Goal: Task Accomplishment & Management: Use online tool/utility

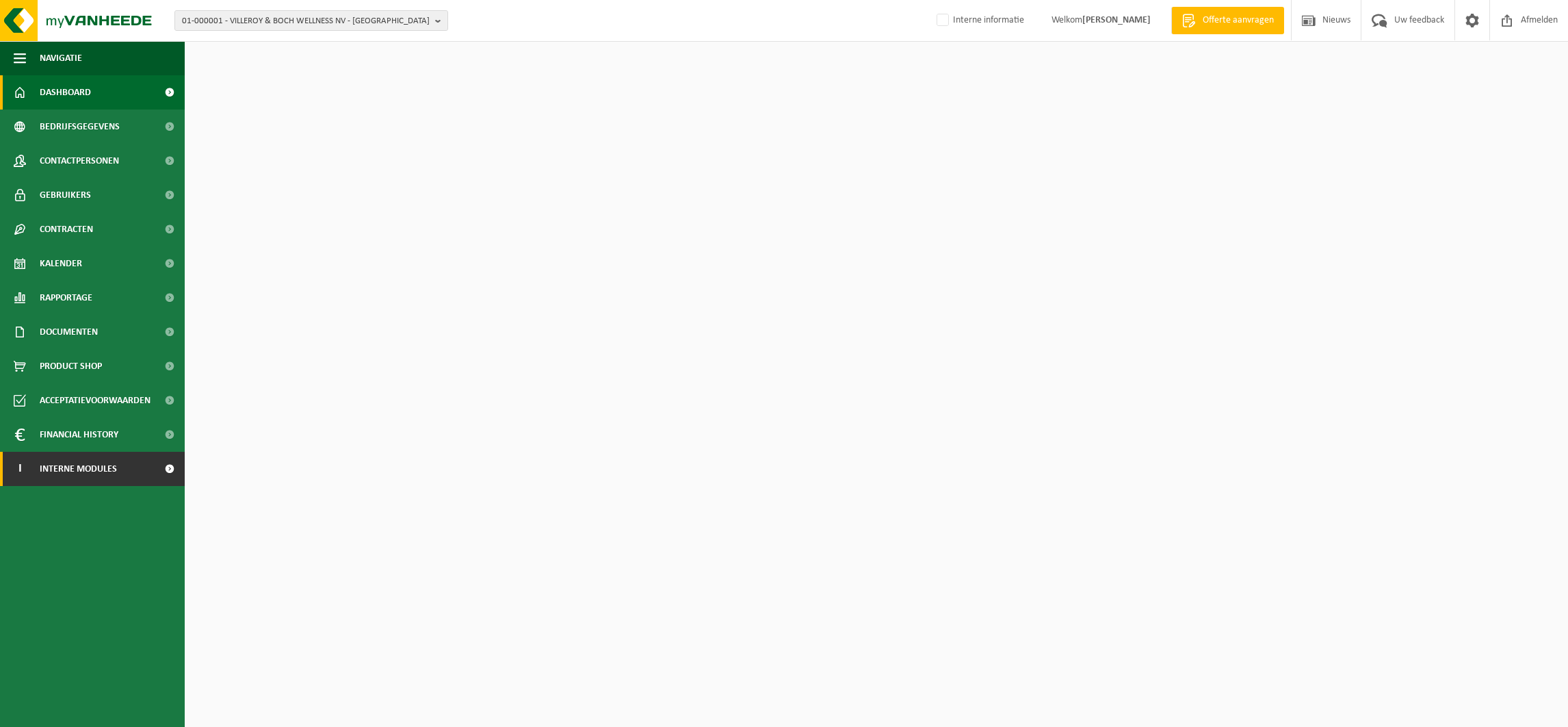
click at [78, 469] on span "Interne modules" at bounding box center [78, 468] width 77 height 34
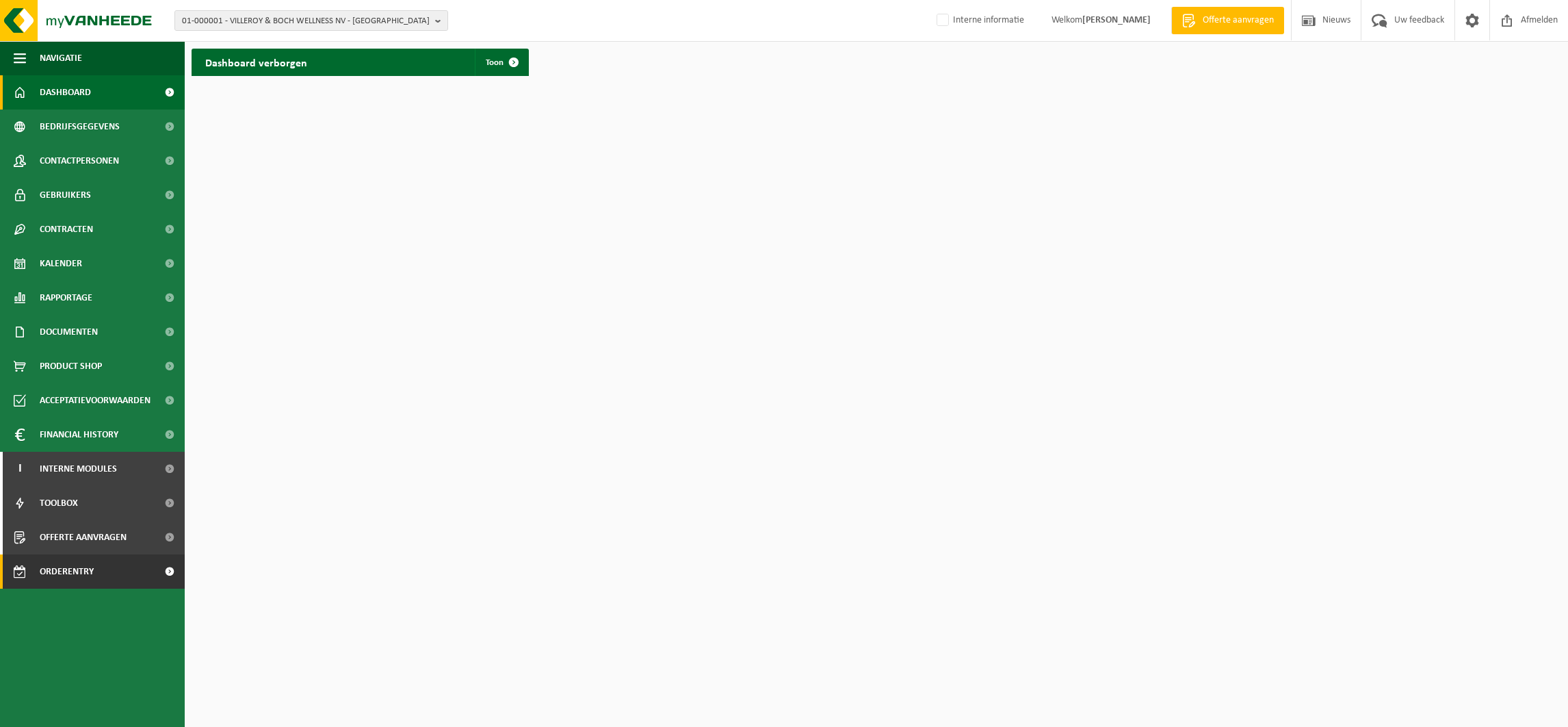
click at [80, 568] on span "Orderentry Goedkeuring" at bounding box center [97, 571] width 115 height 34
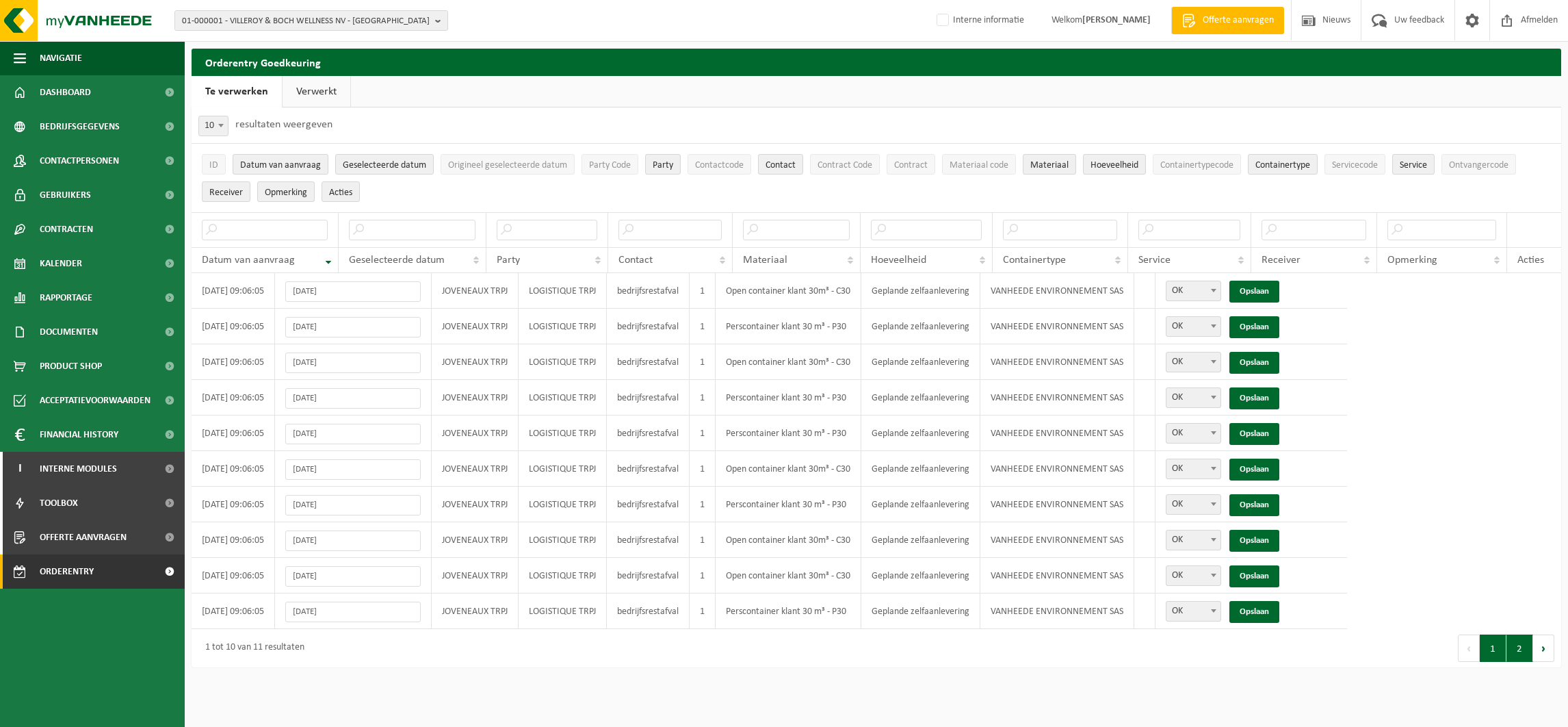
click at [1518, 655] on button "2" at bounding box center [1520, 648] width 27 height 27
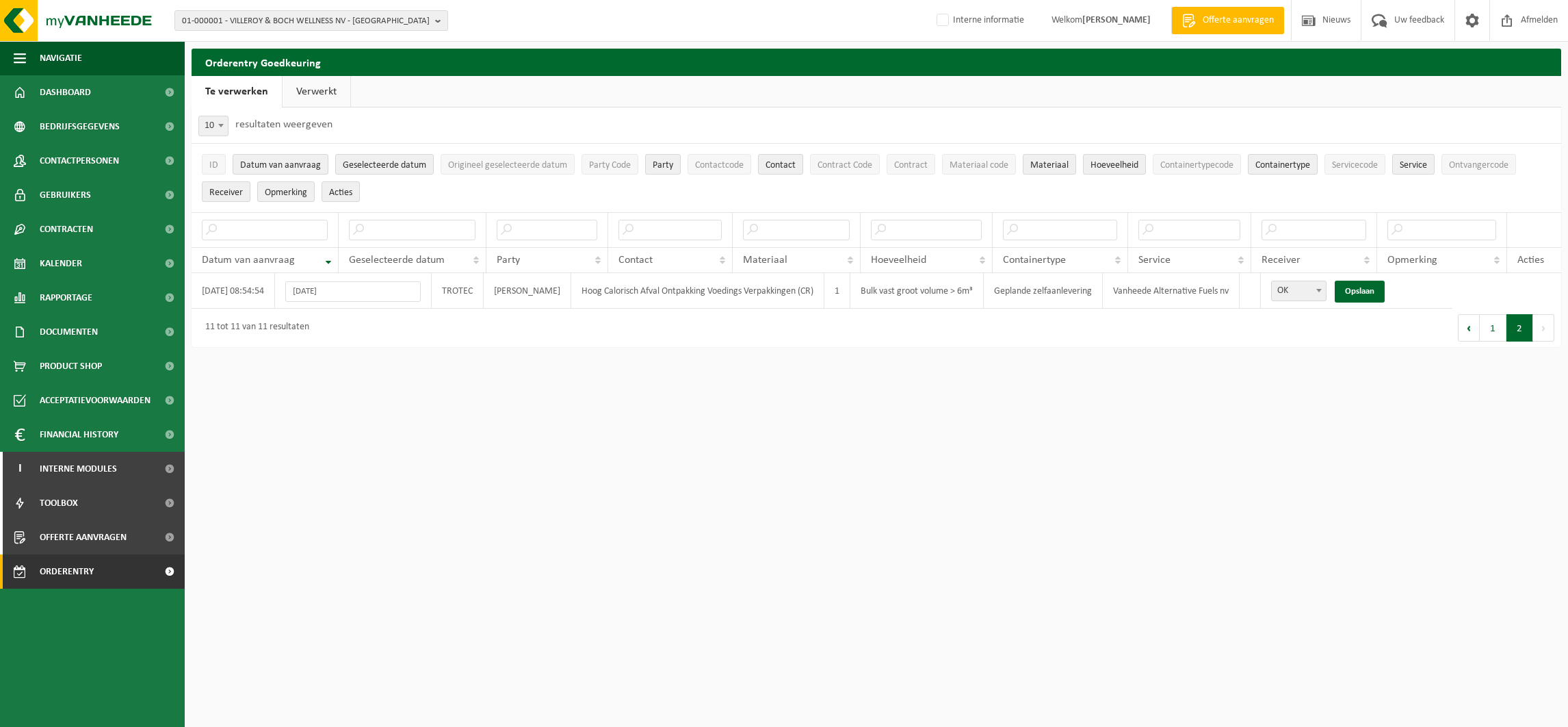
click at [315, 88] on link "Verwerkt" at bounding box center [316, 92] width 68 height 32
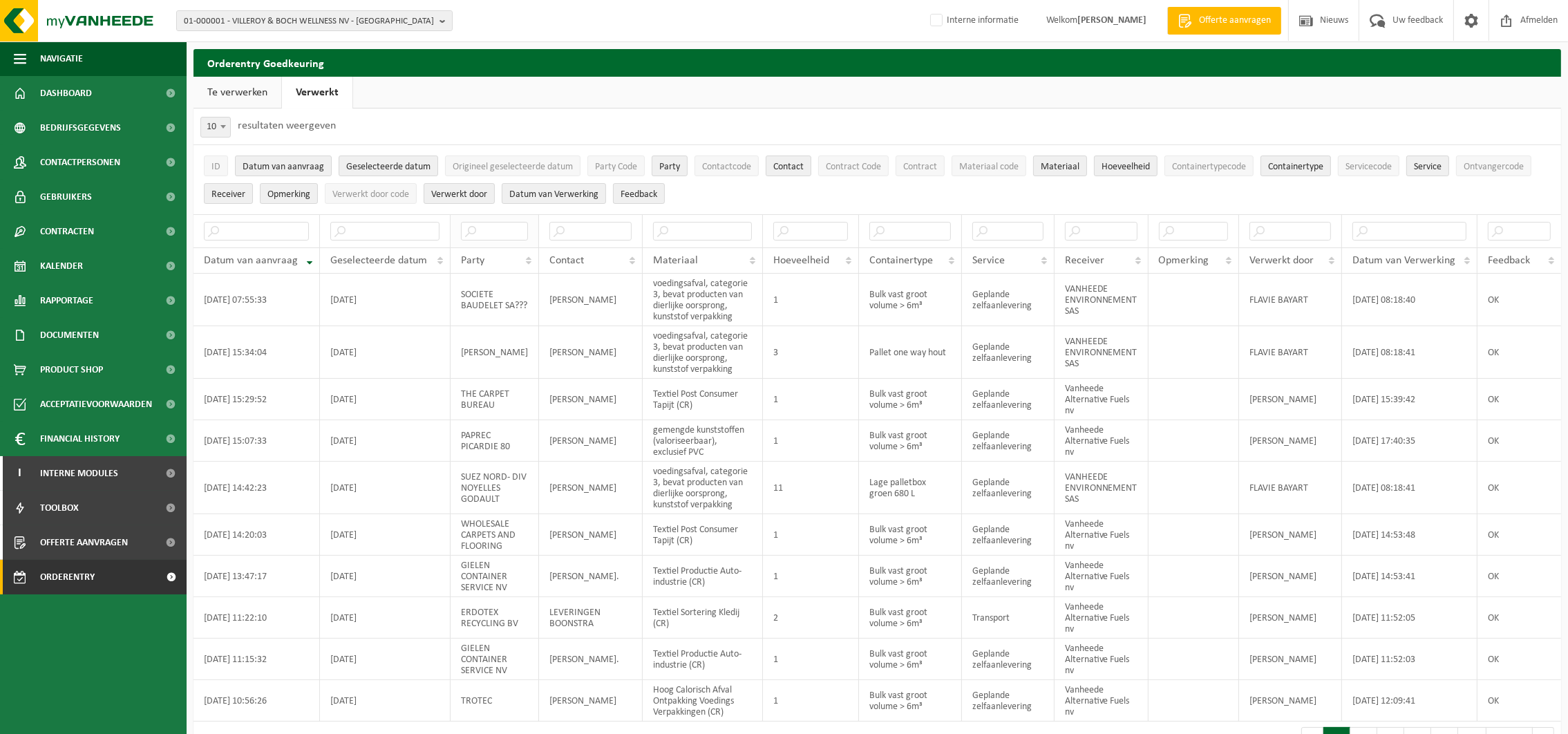
click at [484, 240] on th at bounding box center [495, 231] width 89 height 33
click at [496, 231] on input "text" at bounding box center [494, 230] width 67 height 19
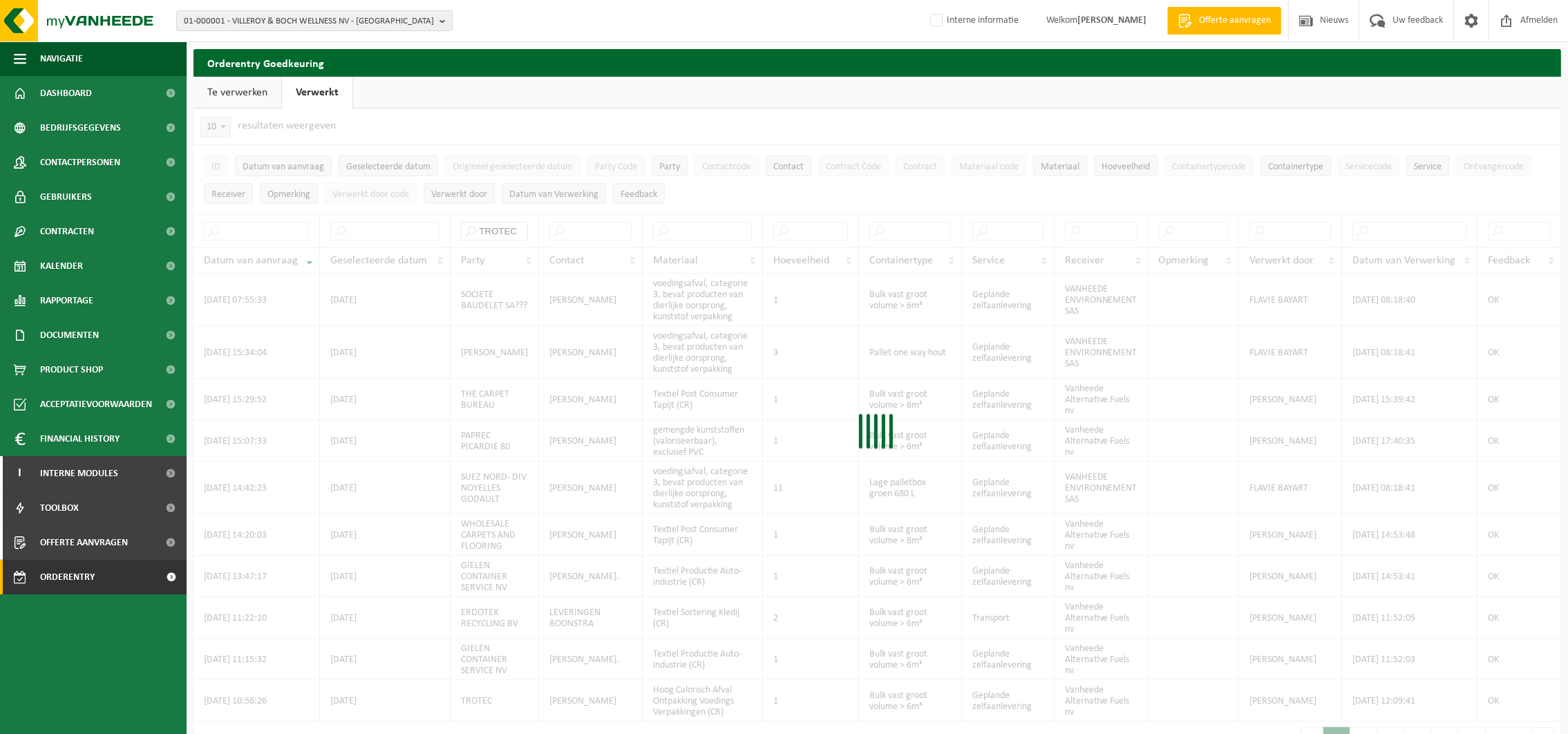
scroll to position [0, 3]
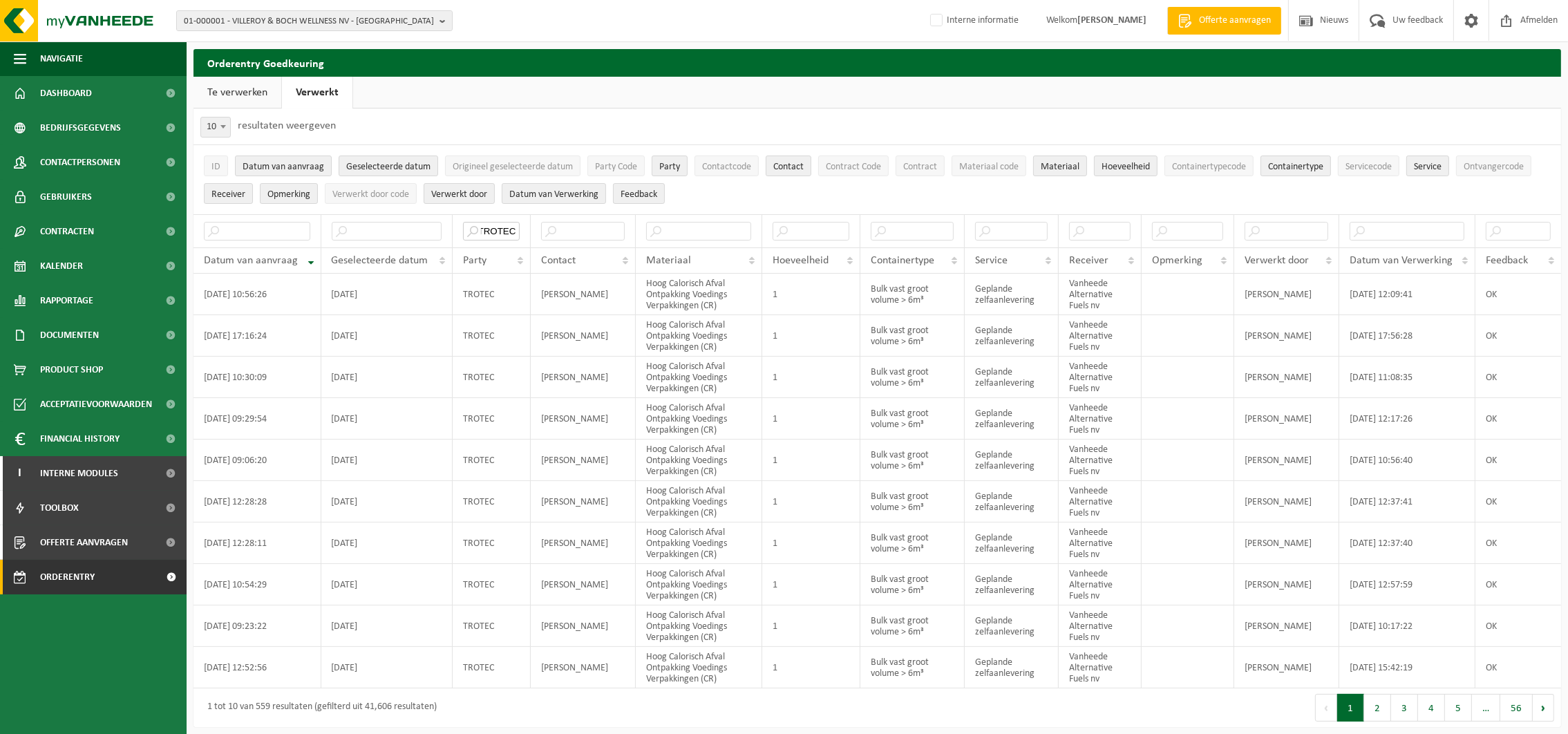
type input "TROTEC"
click at [251, 89] on link "Te verwerken" at bounding box center [237, 93] width 88 height 32
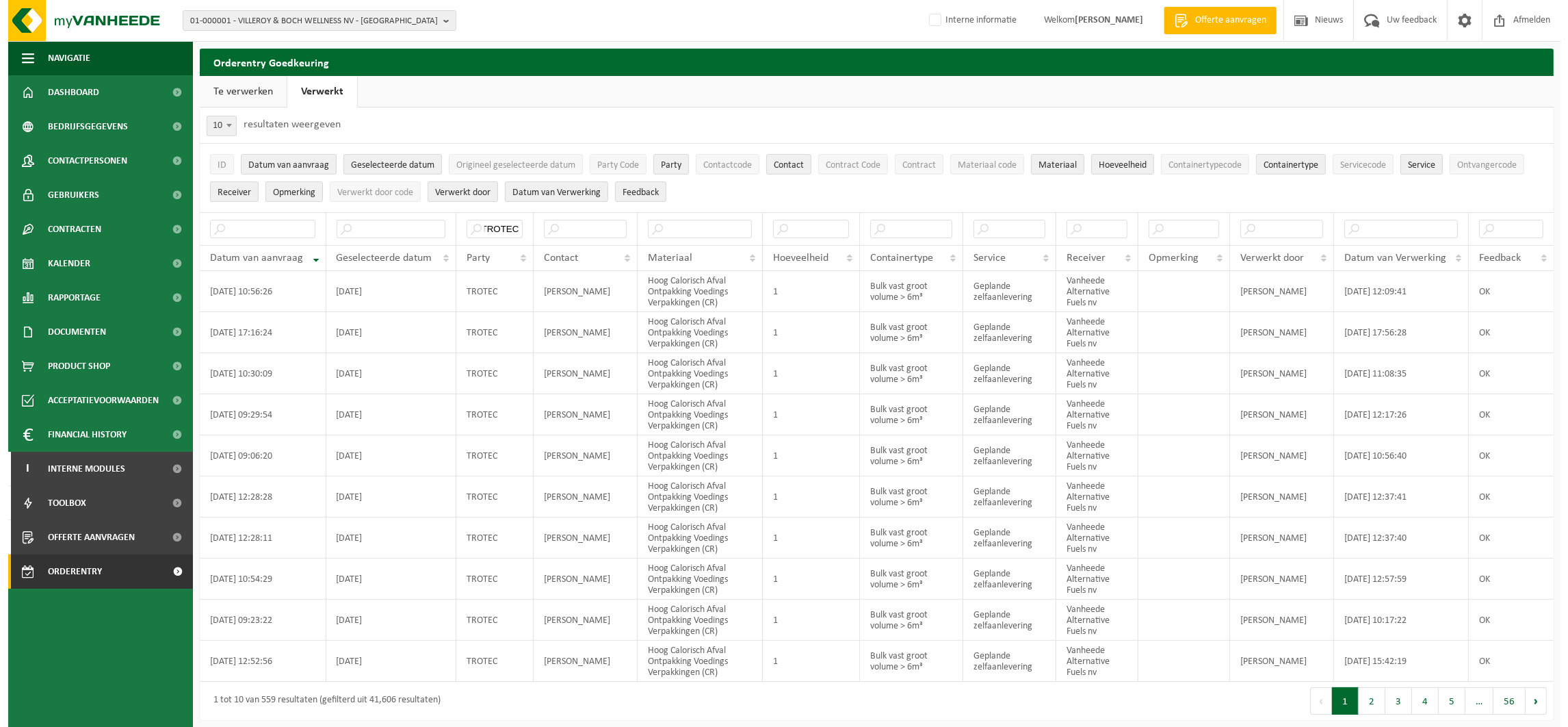
scroll to position [0, 0]
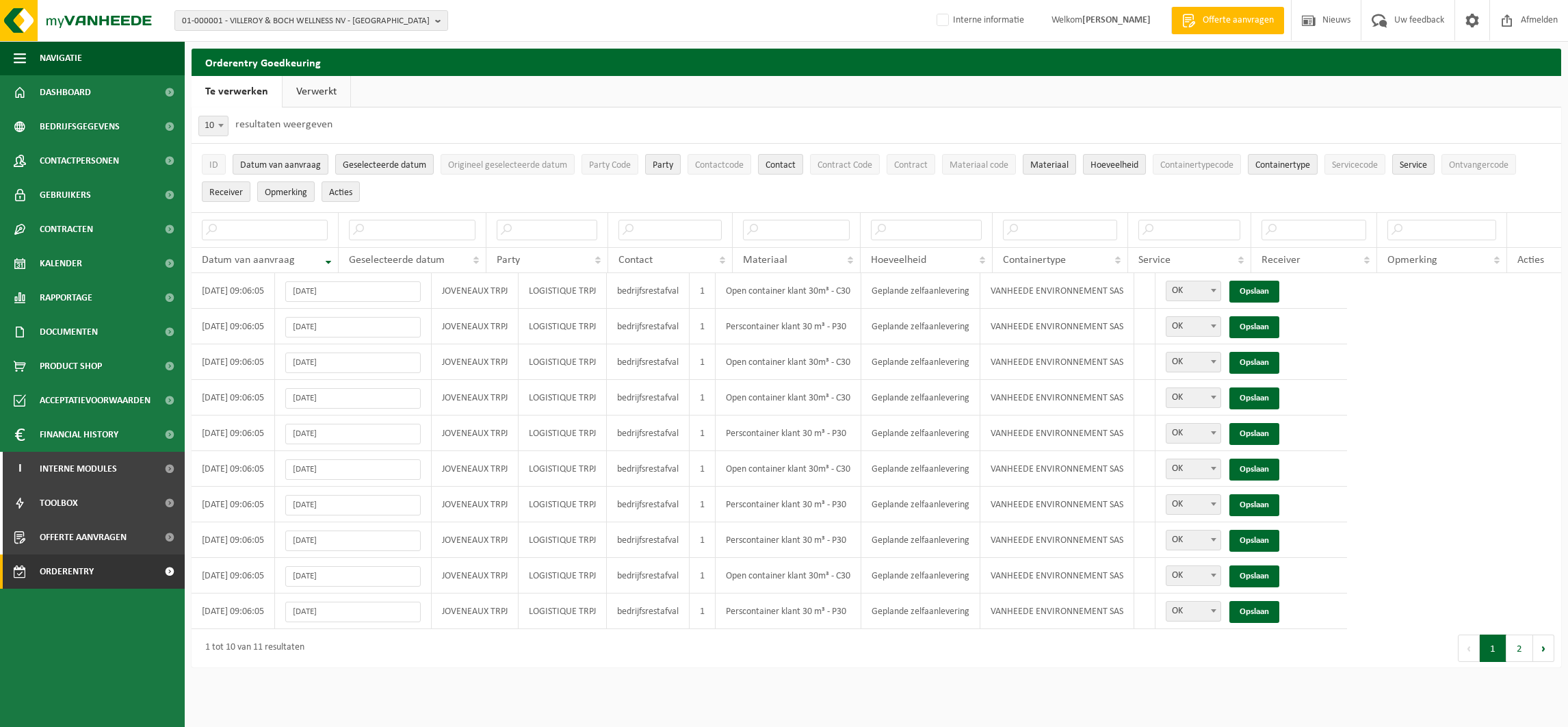
click at [315, 92] on link "Verwerkt" at bounding box center [316, 92] width 68 height 32
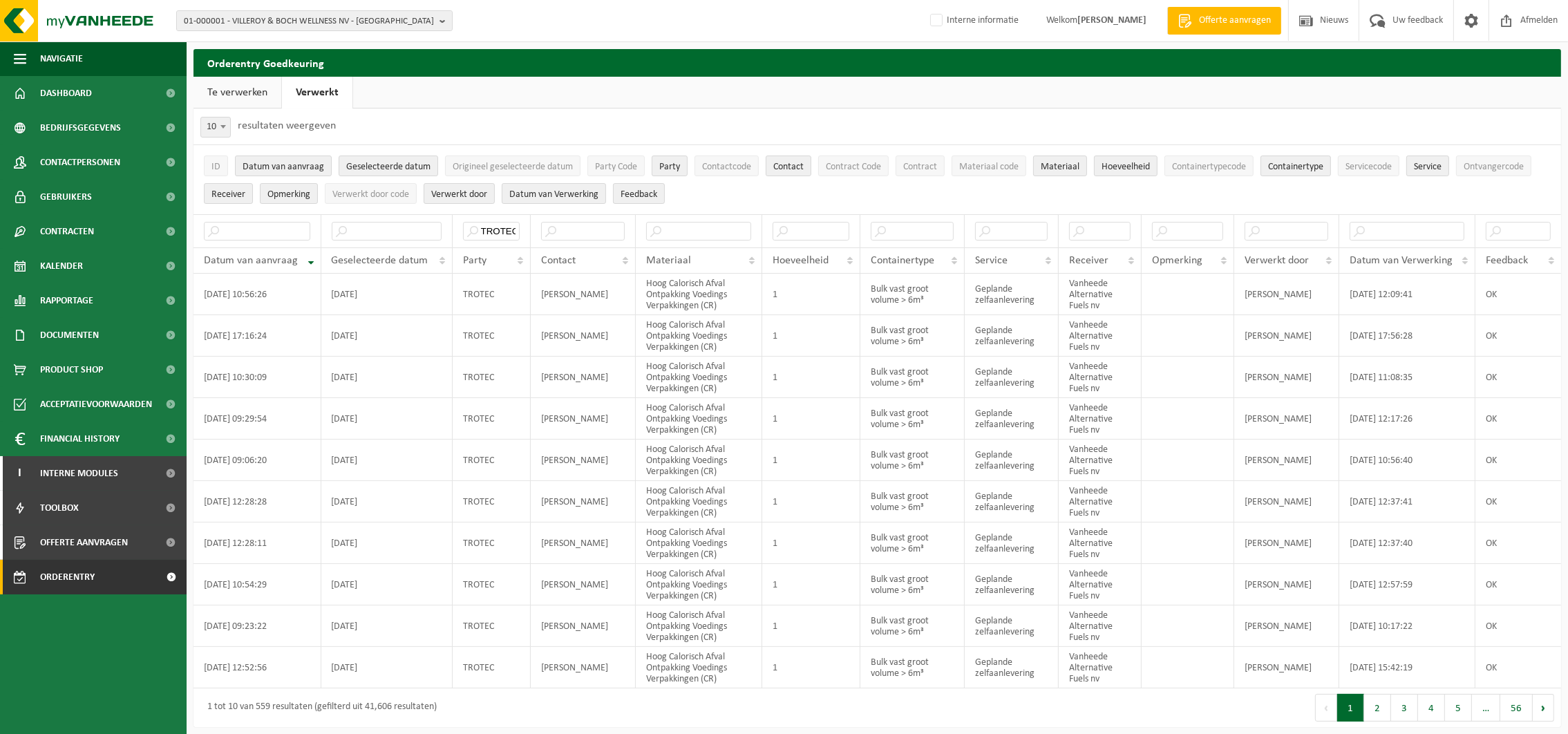
click at [240, 90] on link "Te verwerken" at bounding box center [237, 93] width 88 height 32
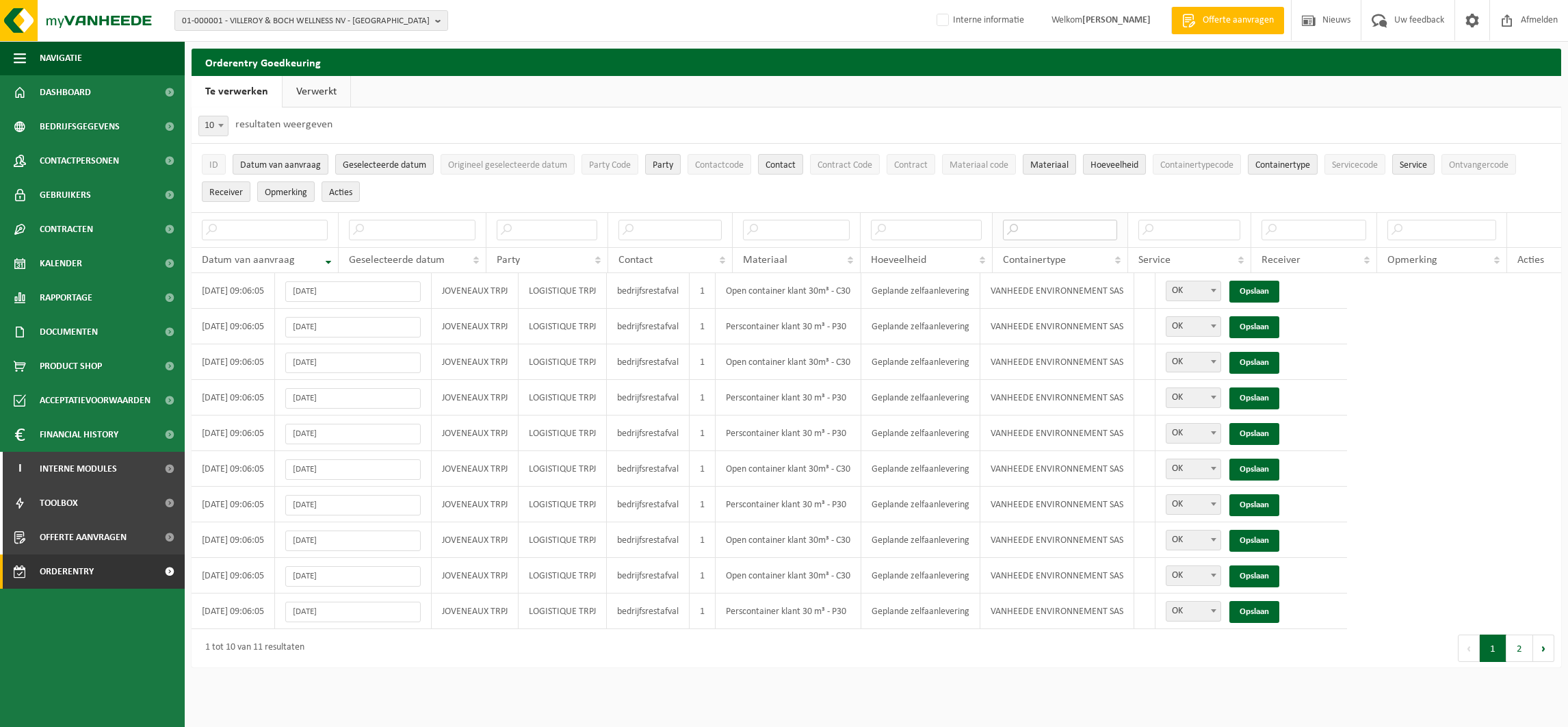
click at [1069, 233] on input "text" at bounding box center [1060, 229] width 114 height 20
type input "FUELS"
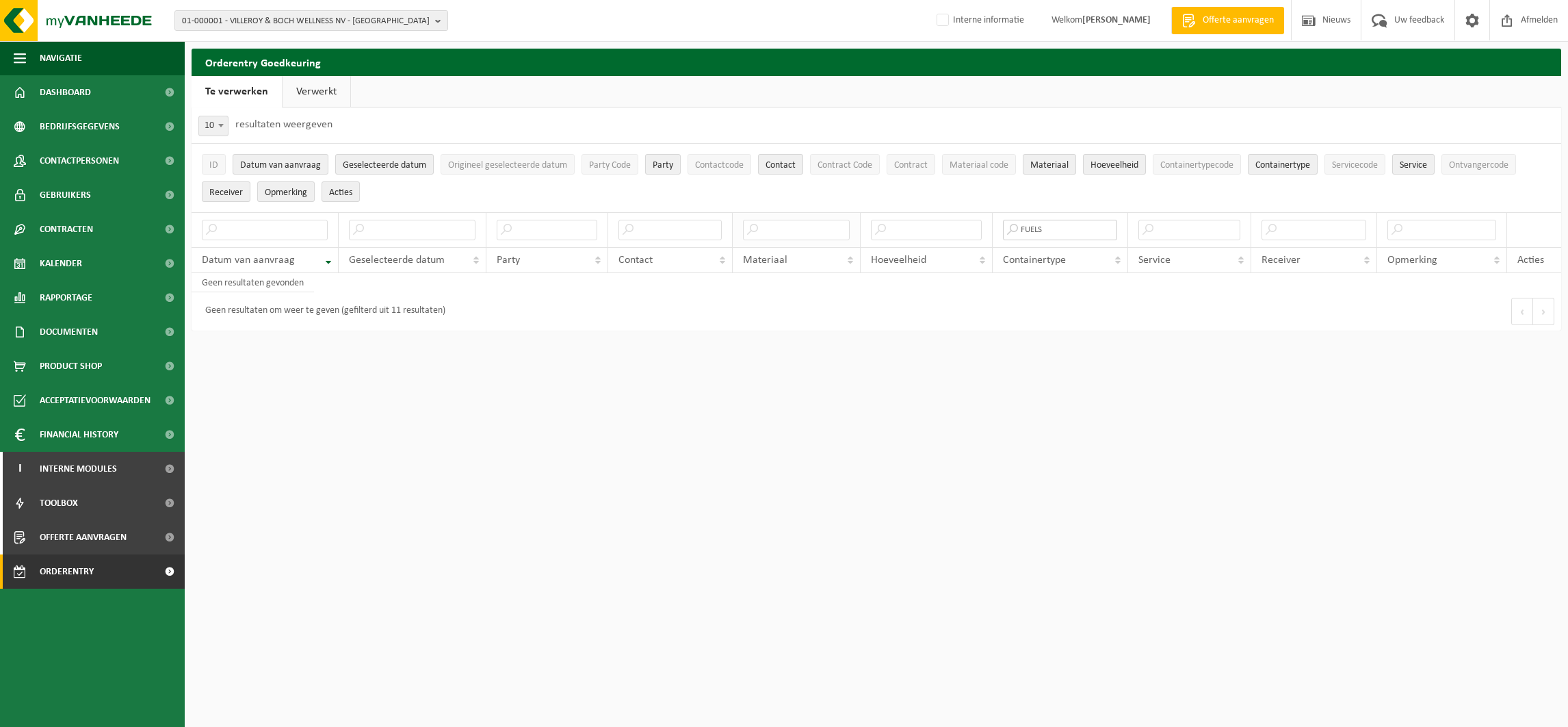
drag, startPoint x: 1069, startPoint y: 233, endPoint x: 849, endPoint y: 232, distance: 220.0
click at [849, 232] on tr "FUELS" at bounding box center [876, 230] width 1370 height 35
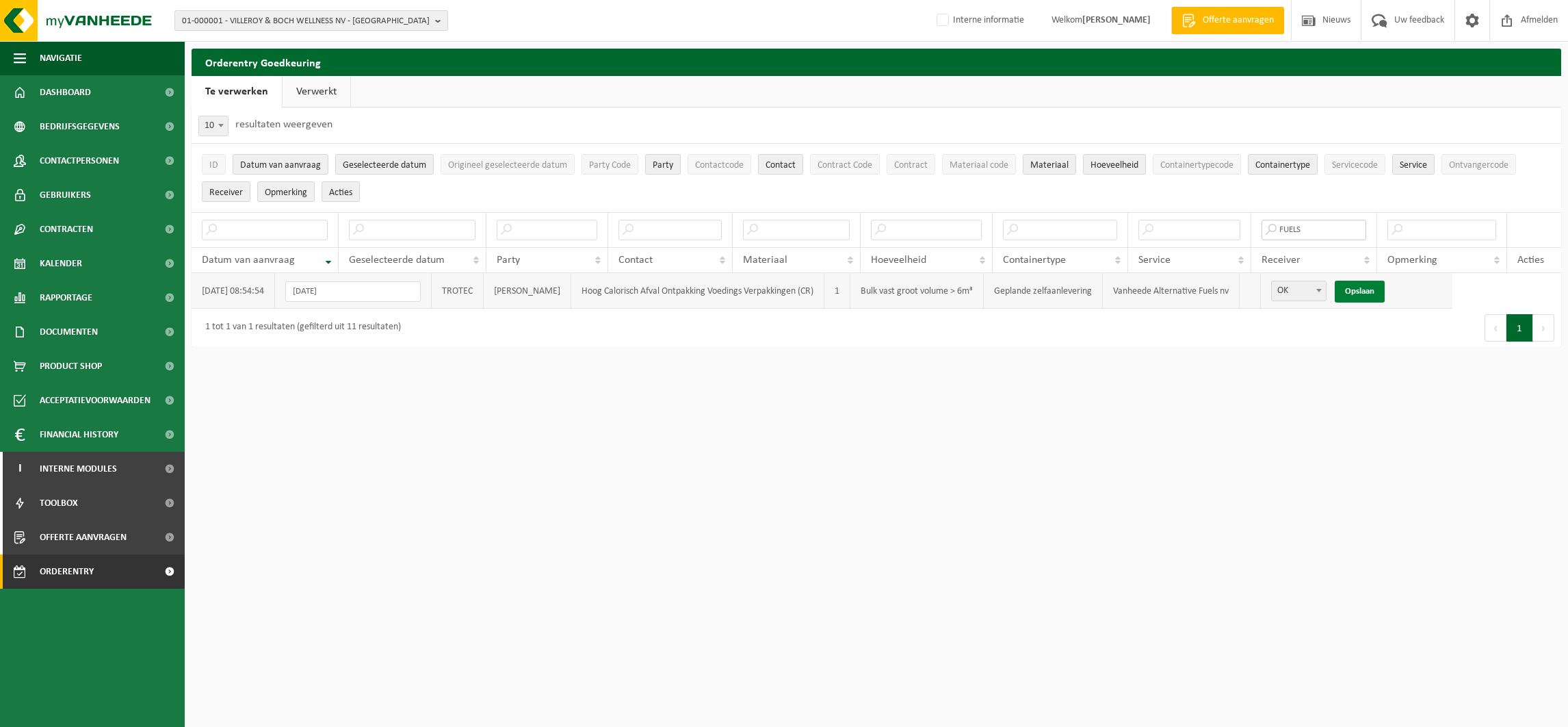
type input "FUELS"
click at [1384, 290] on link "Opslaan" at bounding box center [1360, 291] width 50 height 22
